Goal: Find specific page/section: Find specific page/section

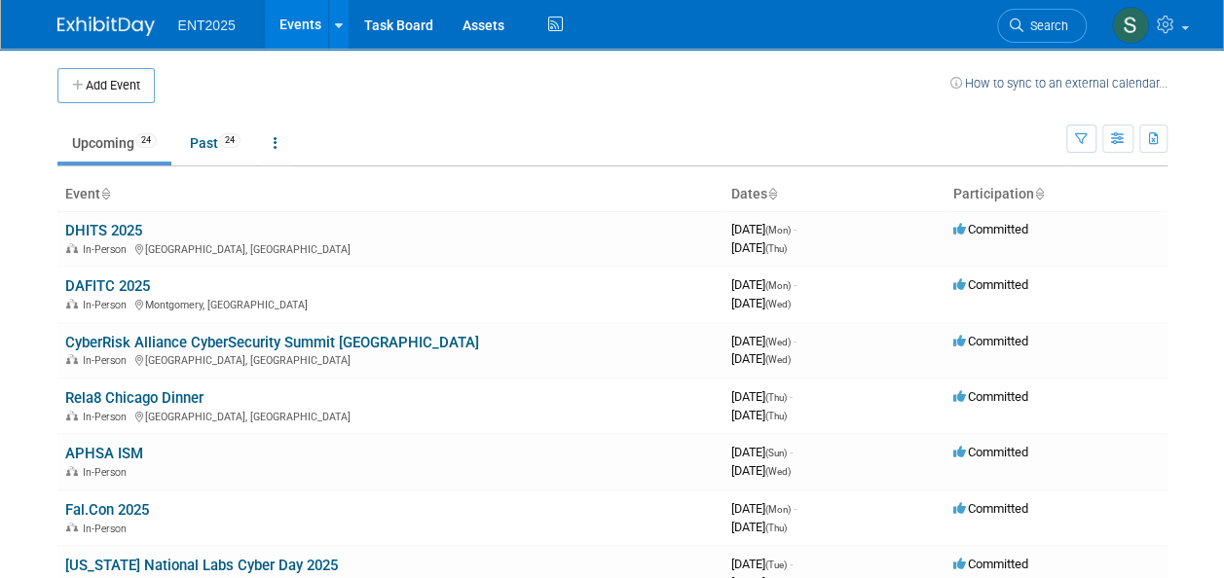
click at [298, 21] on link "Events" at bounding box center [300, 24] width 71 height 49
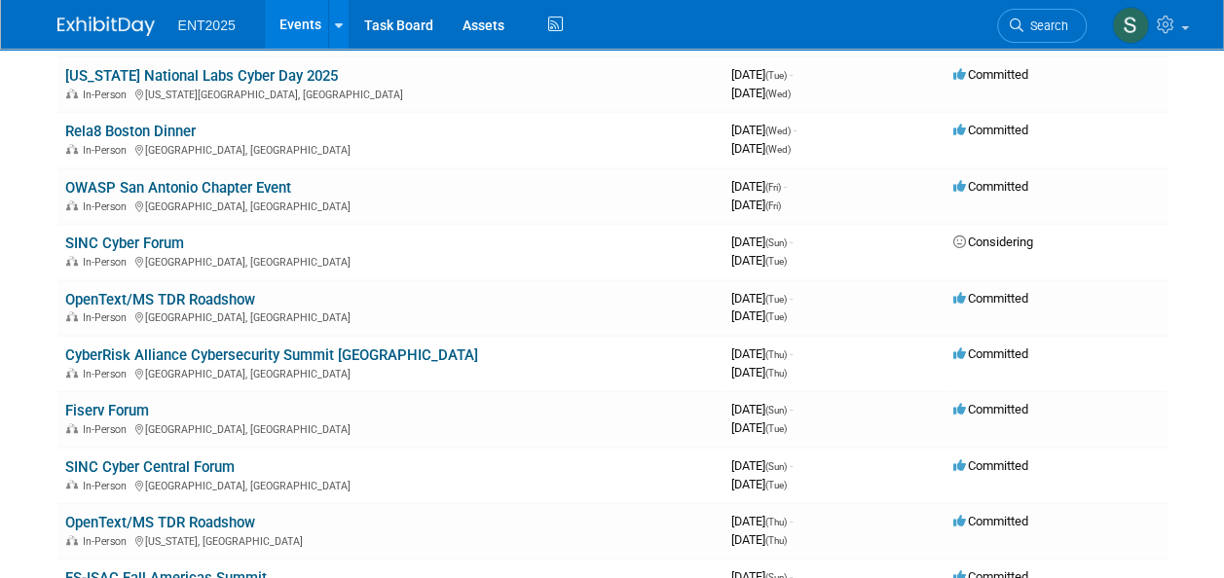
scroll to position [537, 0]
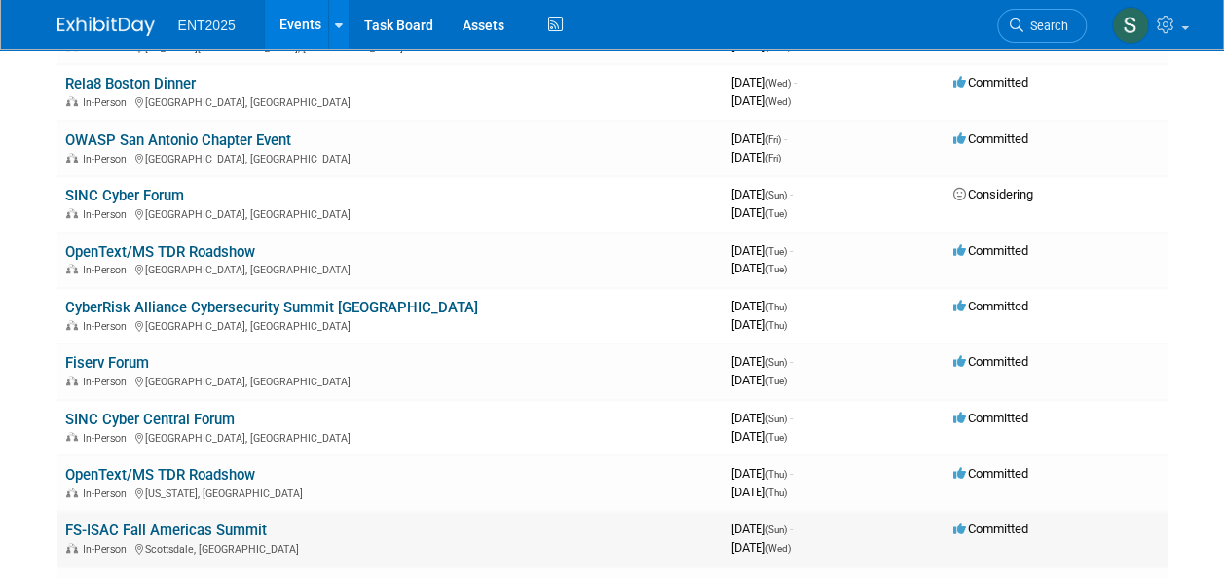
click at [149, 533] on link "FS-ISAC Fall Americas Summit" at bounding box center [166, 531] width 202 height 18
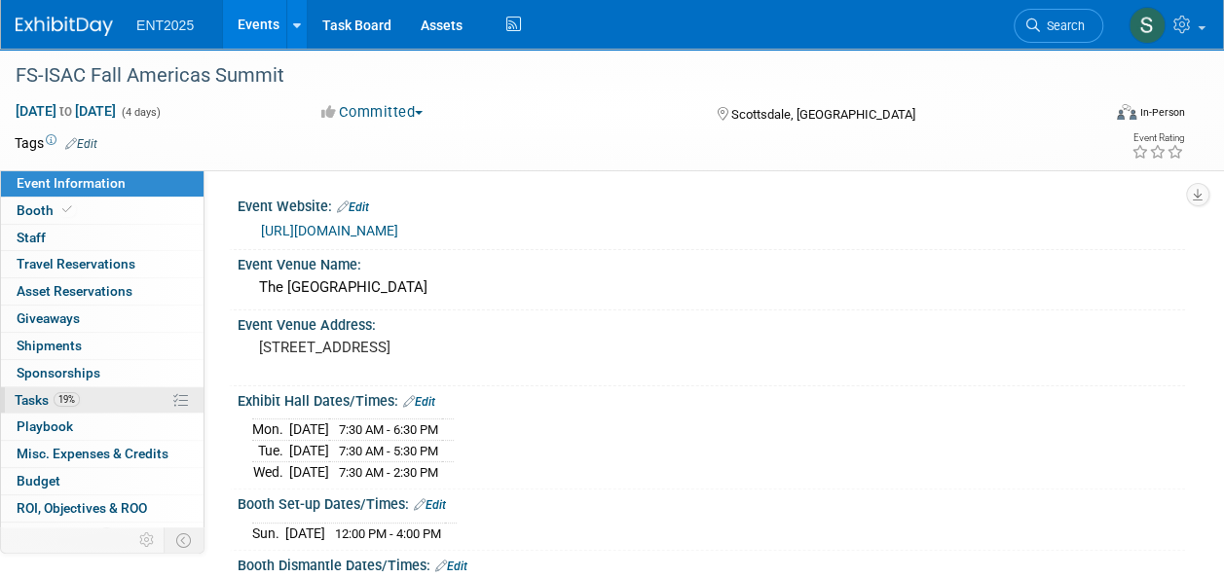
click at [33, 403] on span "Tasks 19%" at bounding box center [47, 400] width 65 height 16
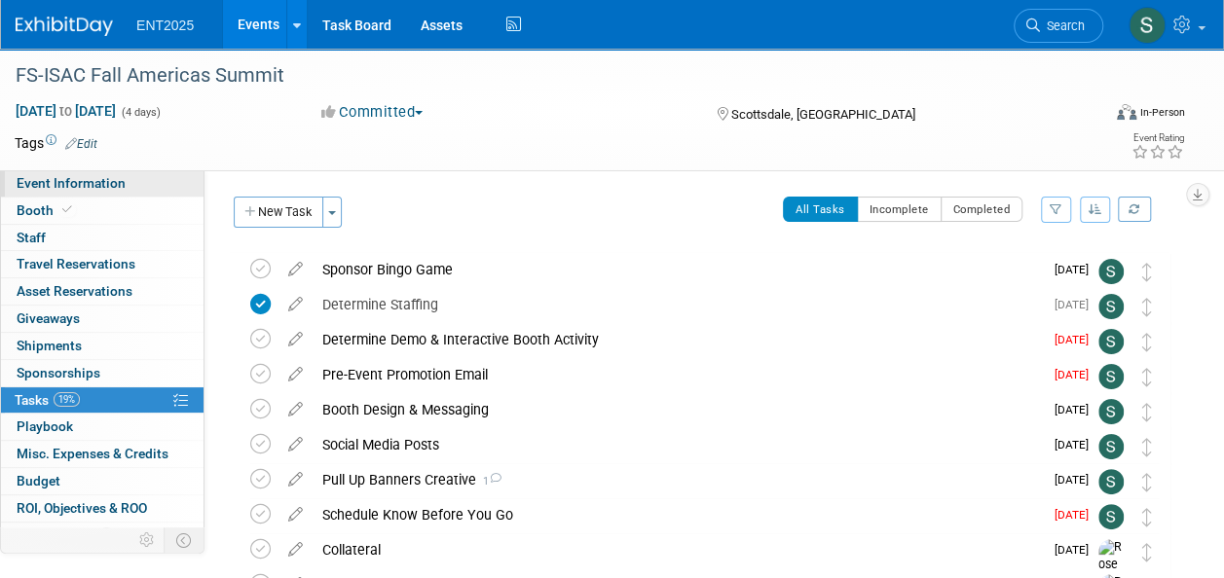
click at [117, 187] on span "Event Information" at bounding box center [71, 183] width 109 height 16
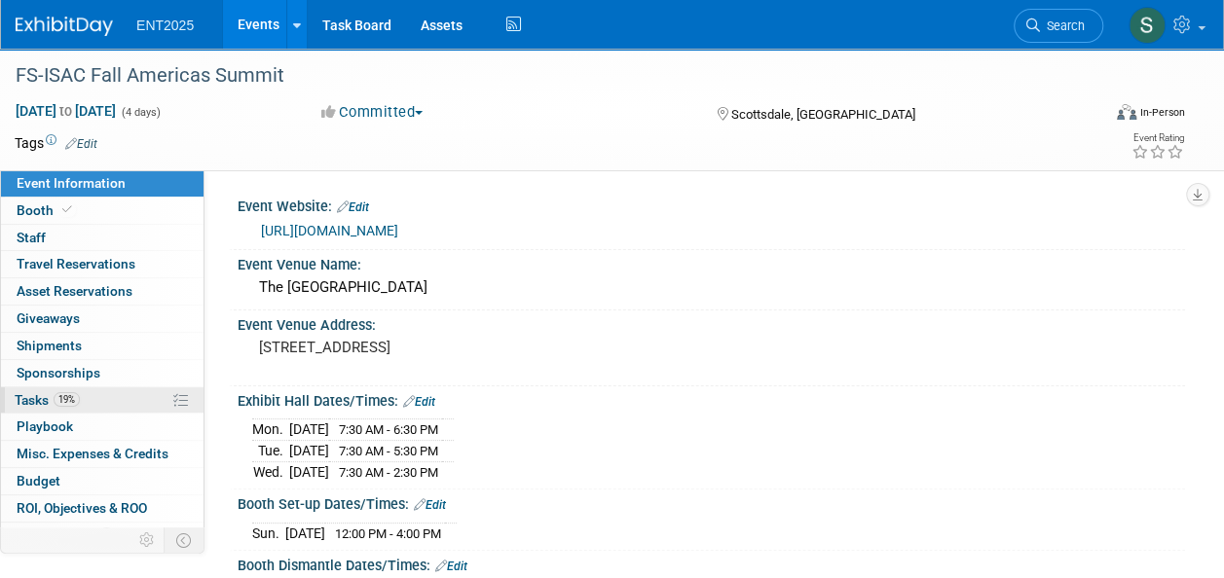
click at [97, 409] on link "19% Tasks 19%" at bounding box center [102, 400] width 203 height 26
